Goal: Information Seeking & Learning: Learn about a topic

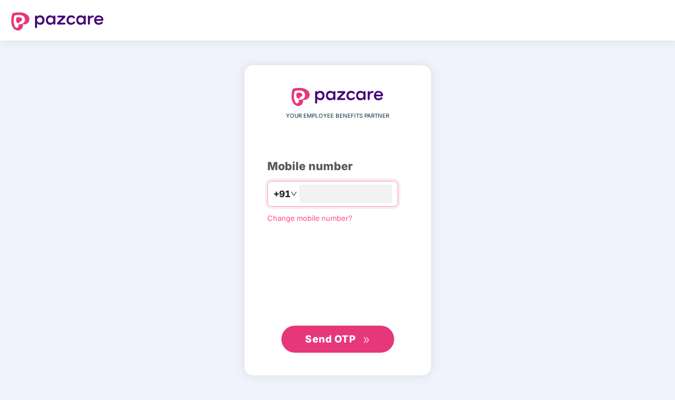
type input "**********"
click at [325, 340] on span "Send OTP" at bounding box center [330, 339] width 50 height 12
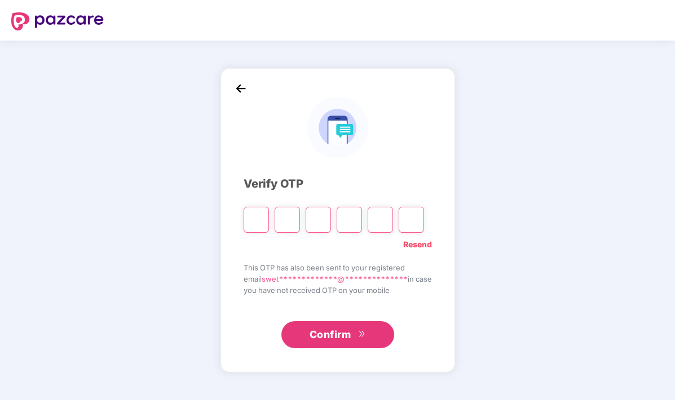
type input "*"
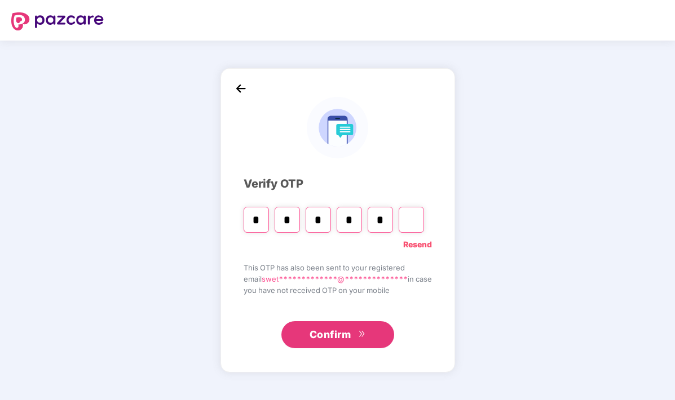
type input "*"
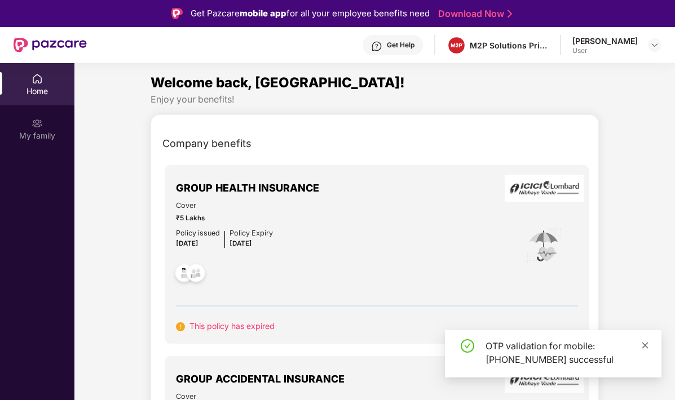
click at [643, 346] on icon "close" at bounding box center [645, 346] width 8 height 8
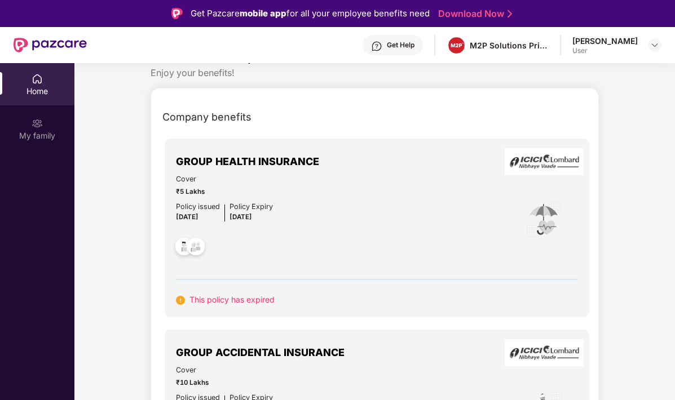
scroll to position [29, 0]
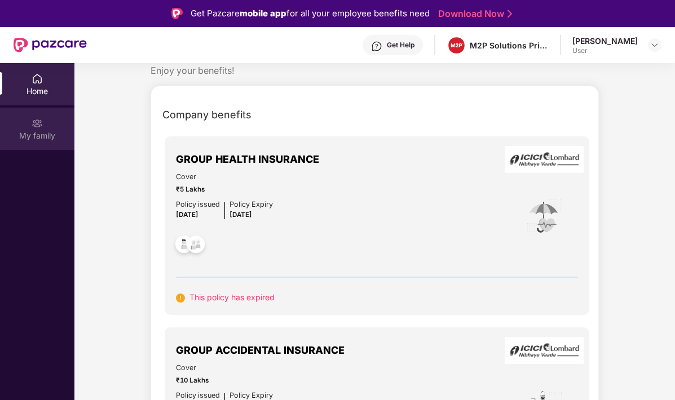
click at [43, 125] on div "My family" at bounding box center [37, 129] width 74 height 42
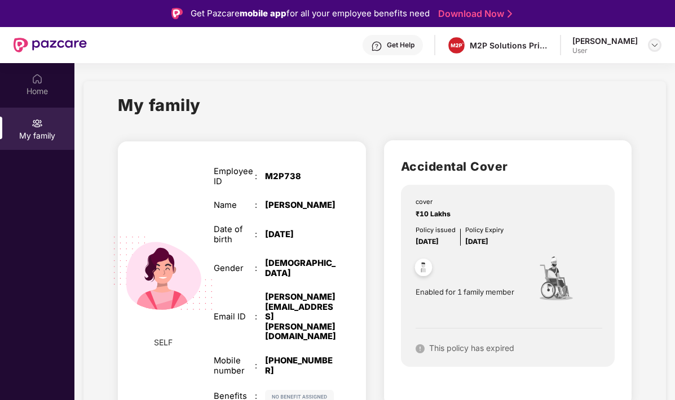
click at [655, 45] on img at bounding box center [654, 45] width 9 height 9
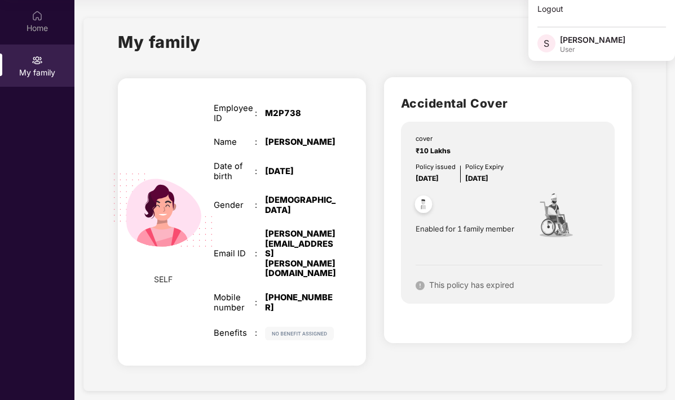
scroll to position [63, 0]
click at [423, 208] on img at bounding box center [424, 206] width 28 height 28
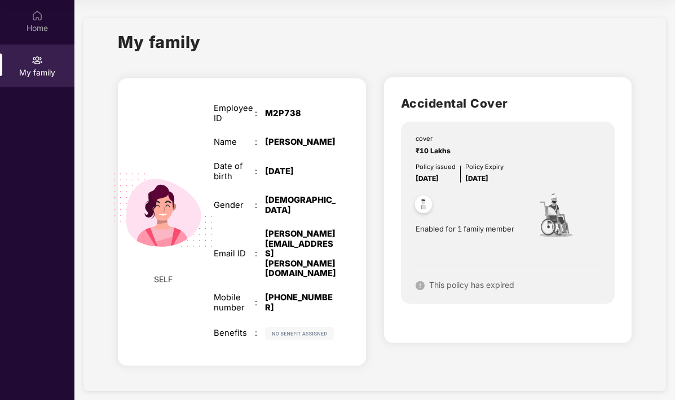
click at [453, 284] on span "This policy has expired" at bounding box center [471, 285] width 85 height 10
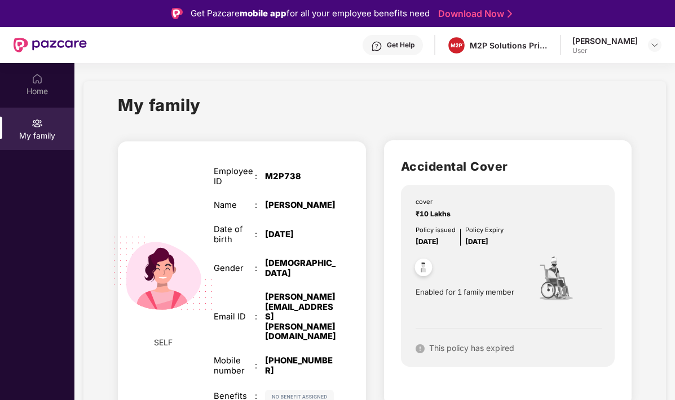
scroll to position [0, 0]
click at [48, 80] on div "Home" at bounding box center [37, 84] width 74 height 42
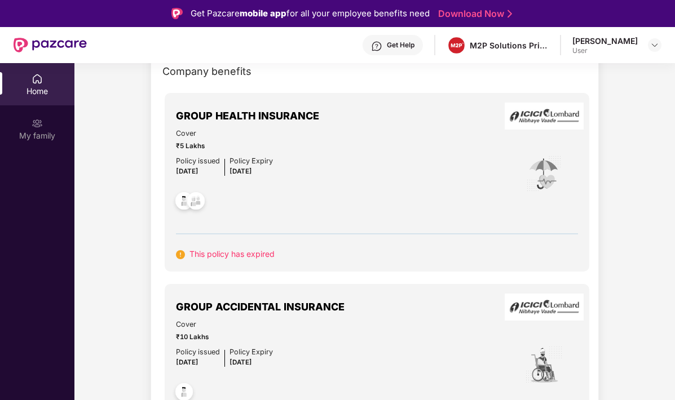
scroll to position [73, 0]
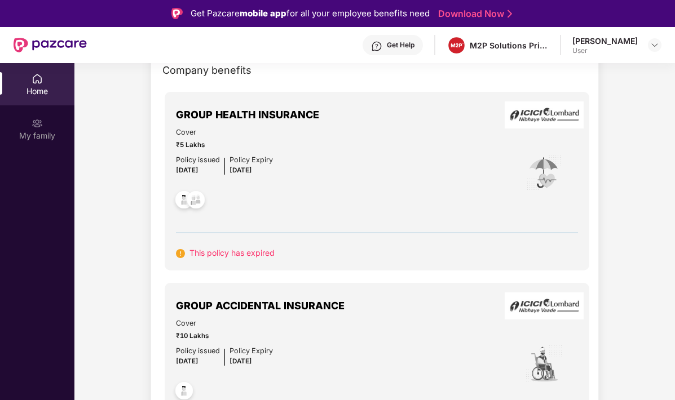
click at [178, 253] on img at bounding box center [180, 253] width 9 height 9
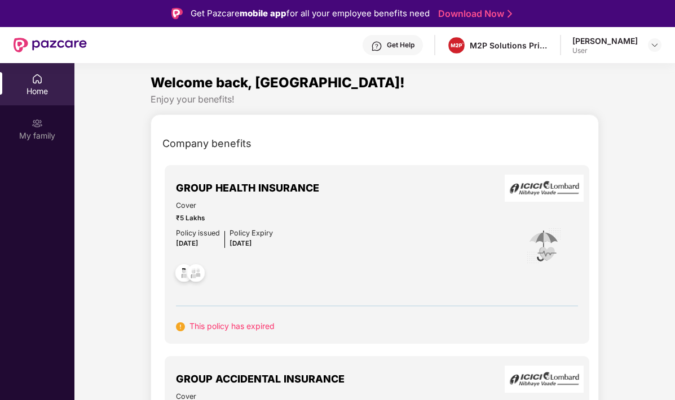
scroll to position [0, 0]
click at [650, 48] on img at bounding box center [654, 45] width 9 height 9
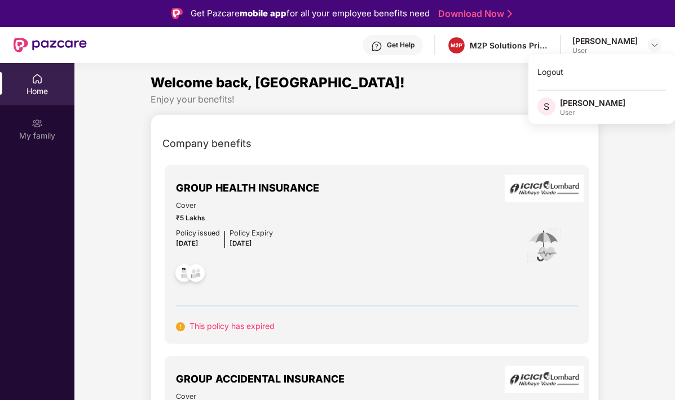
click at [574, 109] on div "User" at bounding box center [592, 112] width 65 height 9
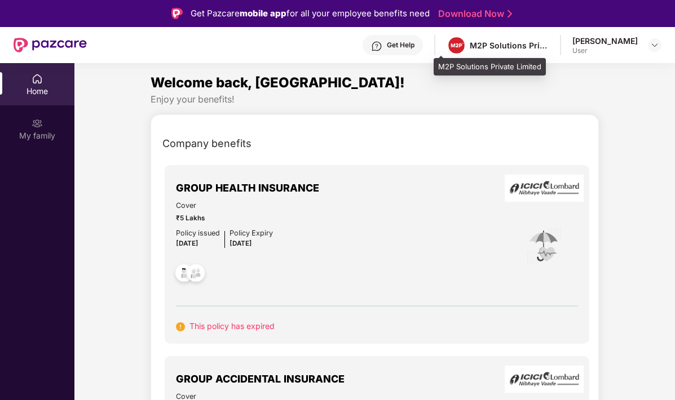
click at [504, 44] on div "M2P Solutions Private Limited" at bounding box center [509, 45] width 79 height 11
click at [390, 50] on div "Get Help" at bounding box center [393, 45] width 60 height 20
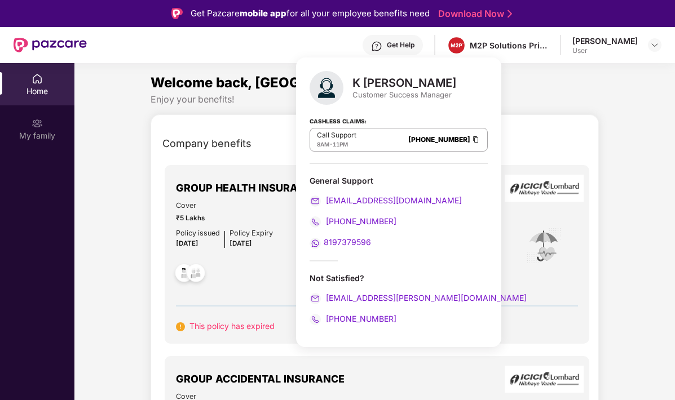
click at [495, 83] on div "Welcome back, [GEOGRAPHIC_DATA]!" at bounding box center [375, 82] width 448 height 21
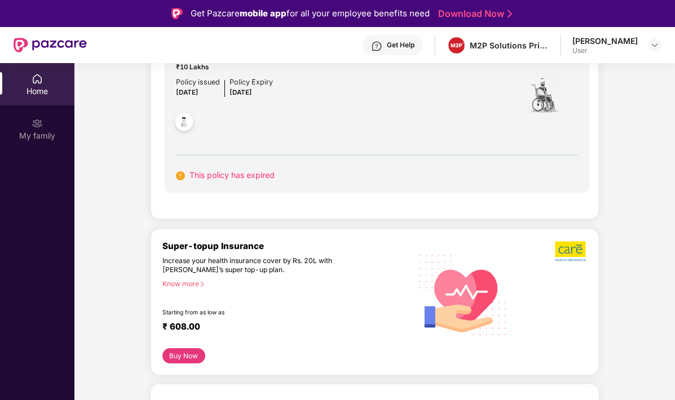
scroll to position [367, 0]
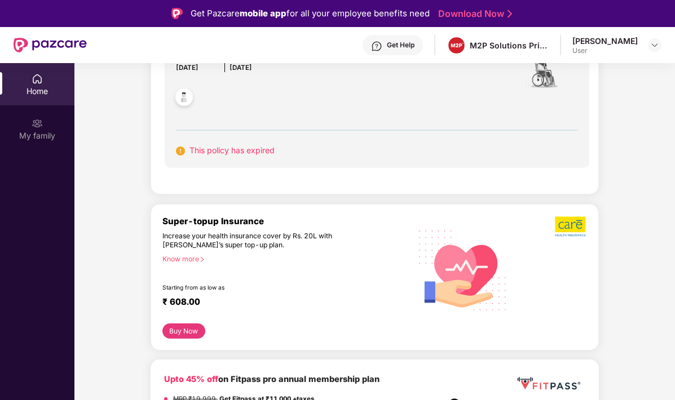
click at [175, 255] on div "Know more" at bounding box center [282, 259] width 241 height 8
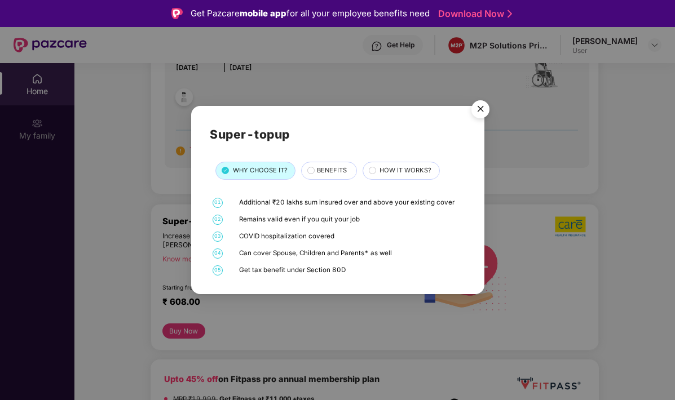
click at [312, 165] on div "BENEFITS" at bounding box center [328, 171] width 55 height 18
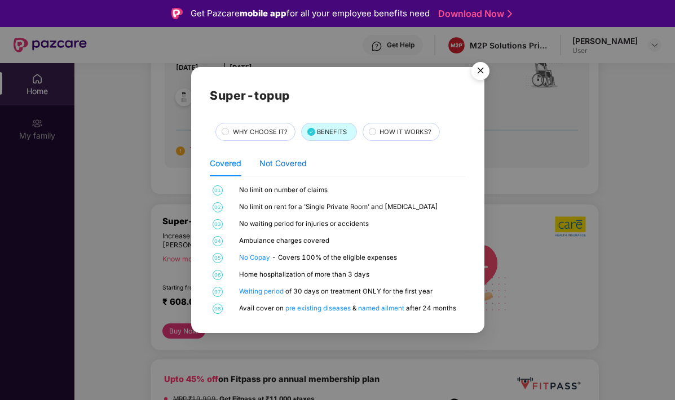
click at [292, 162] on div "Not Covered" at bounding box center [282, 163] width 47 height 12
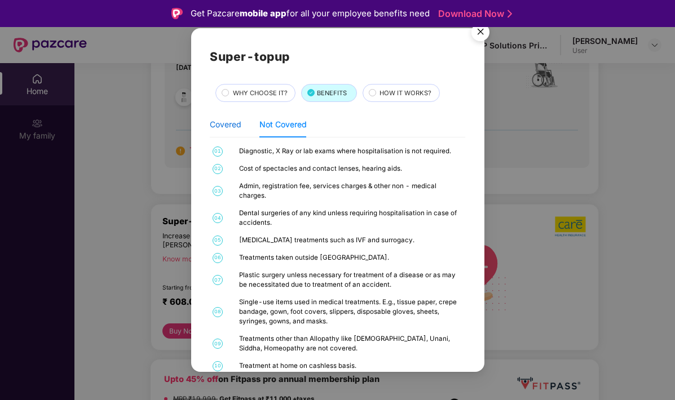
click at [234, 126] on div "Covered" at bounding box center [226, 124] width 32 height 12
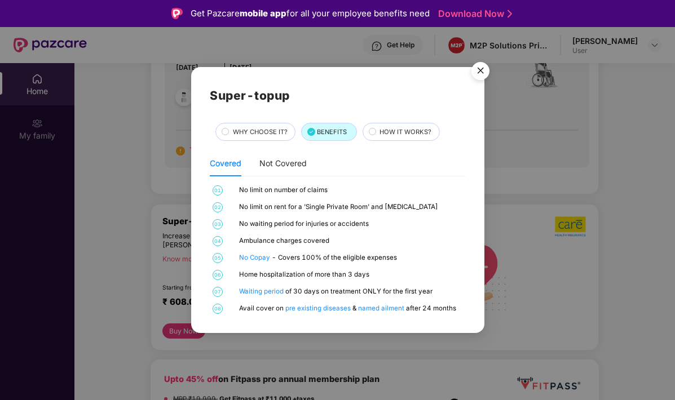
click at [274, 135] on span "WHY CHOOSE IT?" at bounding box center [260, 132] width 55 height 10
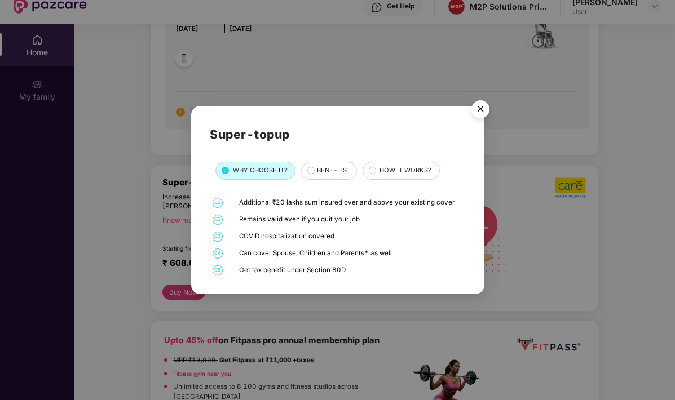
scroll to position [38, 0]
click at [482, 114] on img "Close" at bounding box center [481, 111] width 32 height 32
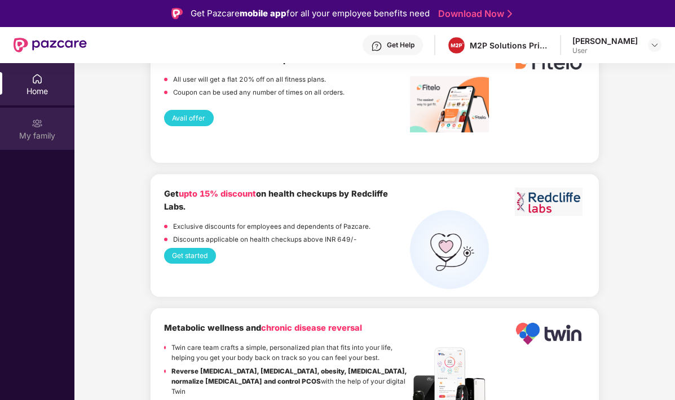
scroll to position [0, 0]
click at [38, 144] on div "My family" at bounding box center [37, 129] width 74 height 42
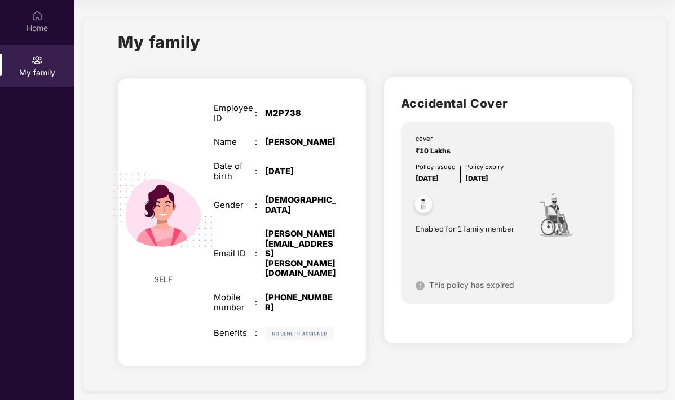
scroll to position [63, 0]
click at [173, 204] on img at bounding box center [163, 210] width 126 height 126
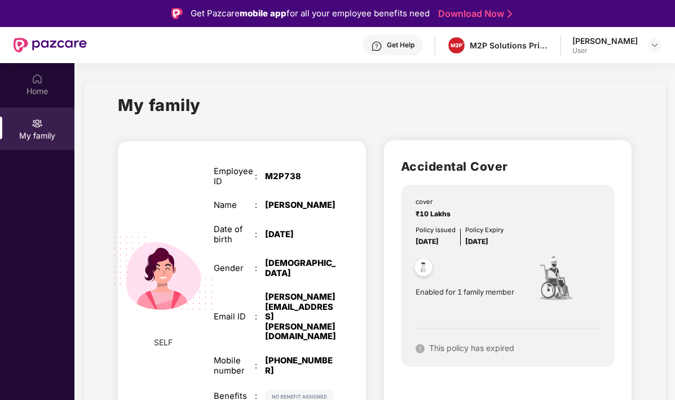
scroll to position [0, 0]
click at [650, 45] on img at bounding box center [654, 45] width 9 height 9
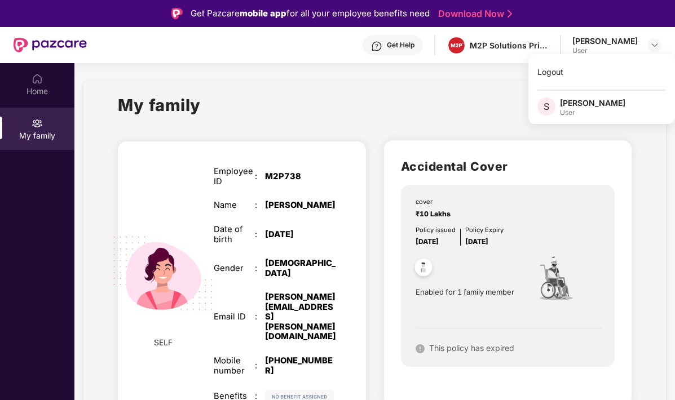
click at [38, 127] on img at bounding box center [37, 123] width 11 height 11
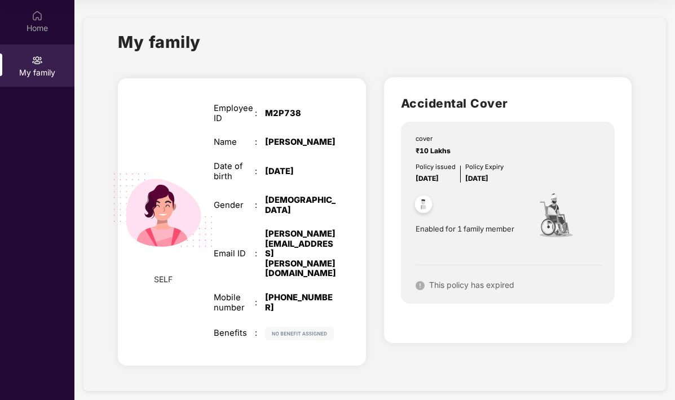
scroll to position [63, 0]
click at [424, 204] on img at bounding box center [424, 206] width 28 height 28
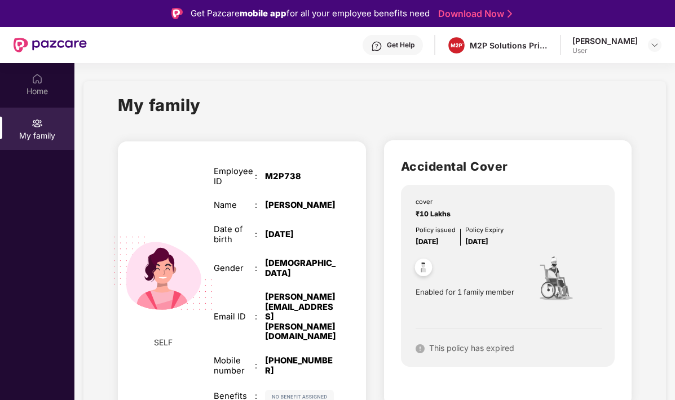
scroll to position [0, 0]
click at [464, 55] on div "M2P Solutions Private Limited" at bounding box center [498, 46] width 102 height 20
click at [576, 42] on div "[PERSON_NAME]" at bounding box center [604, 41] width 65 height 11
click at [654, 42] on img at bounding box center [654, 45] width 9 height 9
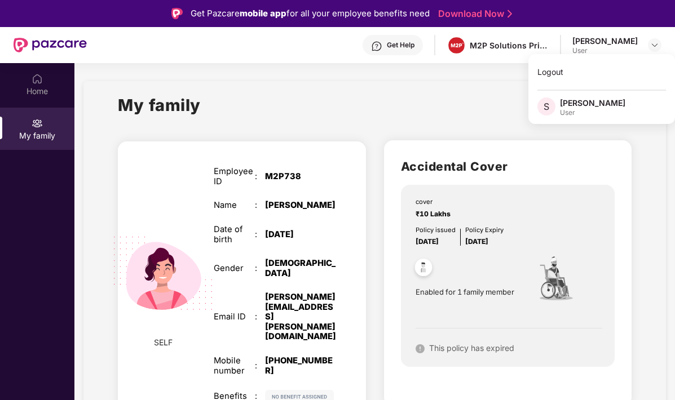
click at [499, 103] on div "My family" at bounding box center [374, 111] width 513 height 39
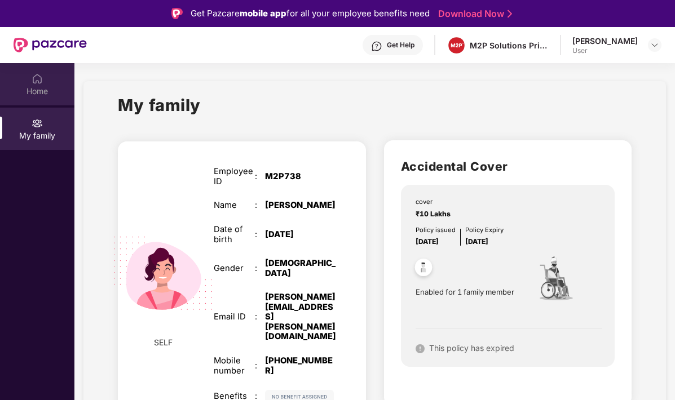
click at [52, 81] on div "Home" at bounding box center [37, 84] width 74 height 42
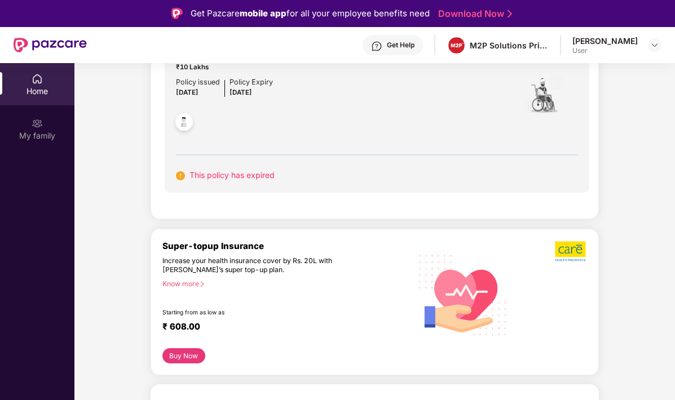
scroll to position [343, 0]
click at [184, 352] on button "Buy Now" at bounding box center [183, 355] width 42 height 15
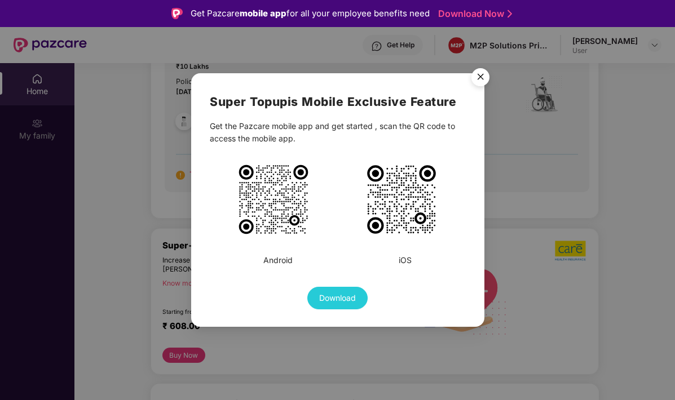
click at [481, 76] on img "Close" at bounding box center [481, 79] width 32 height 32
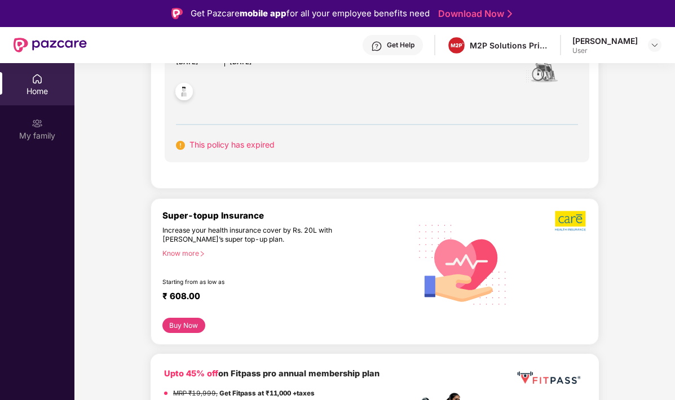
scroll to position [373, 0]
click at [192, 250] on div "Know more" at bounding box center [282, 253] width 241 height 8
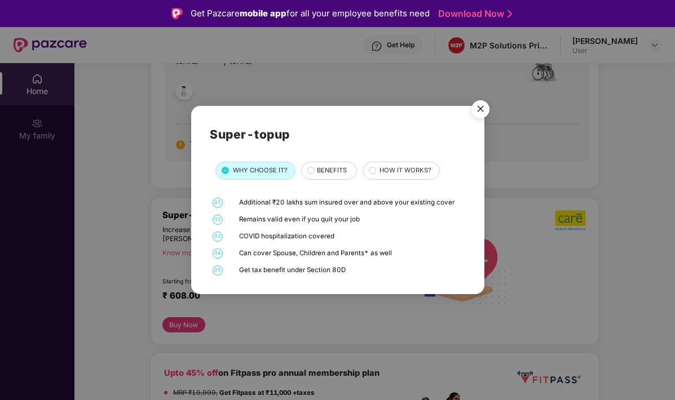
click at [335, 167] on span "BENEFITS" at bounding box center [332, 171] width 30 height 10
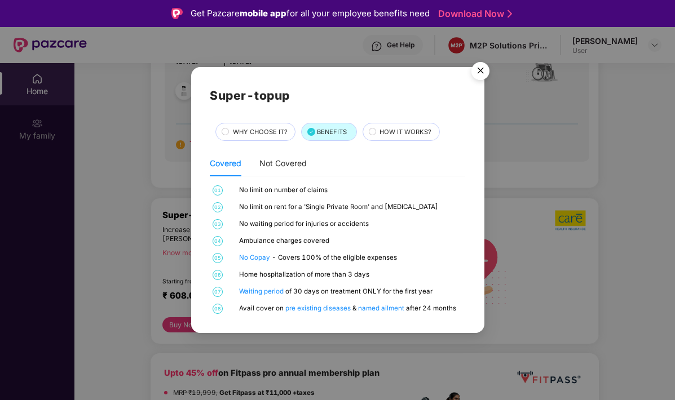
click at [382, 134] on span "HOW IT WORKS?" at bounding box center [406, 132] width 52 height 10
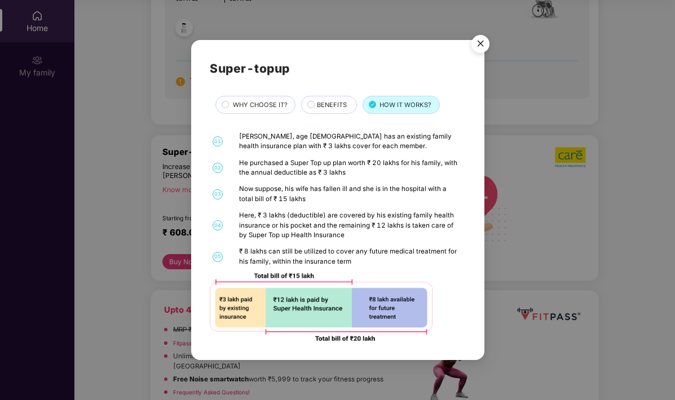
scroll to position [63, 0]
click at [484, 47] on img "Close" at bounding box center [481, 46] width 32 height 32
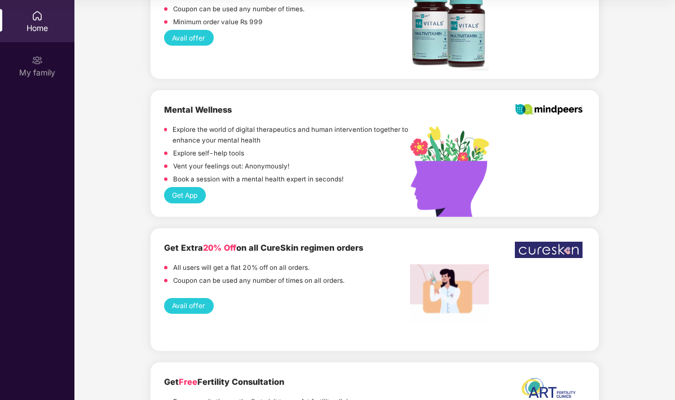
scroll to position [1780, 0]
